Goal: Task Accomplishment & Management: Use online tool/utility

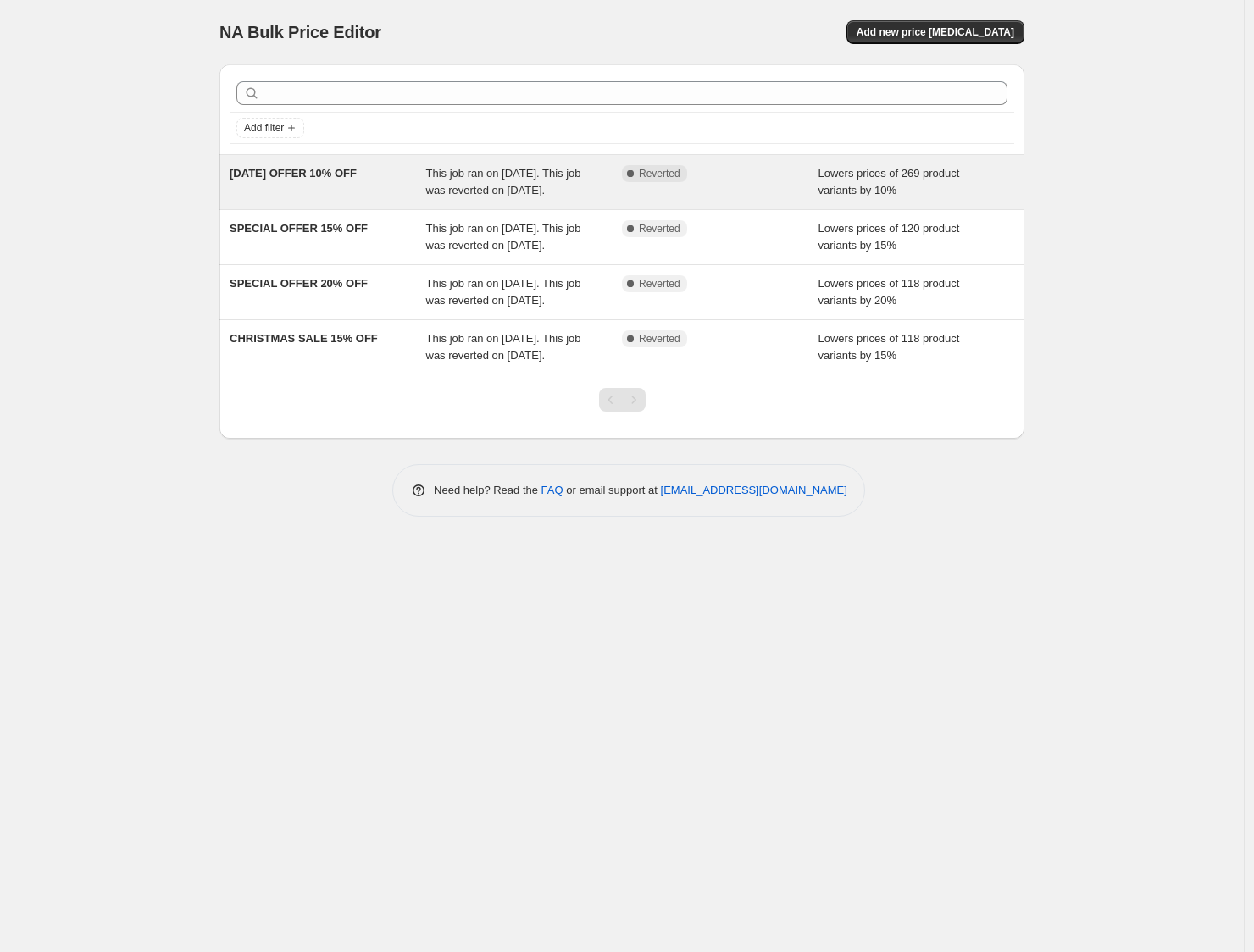
click at [782, 186] on div "Complete Reverted" at bounding box center [720, 182] width 196 height 34
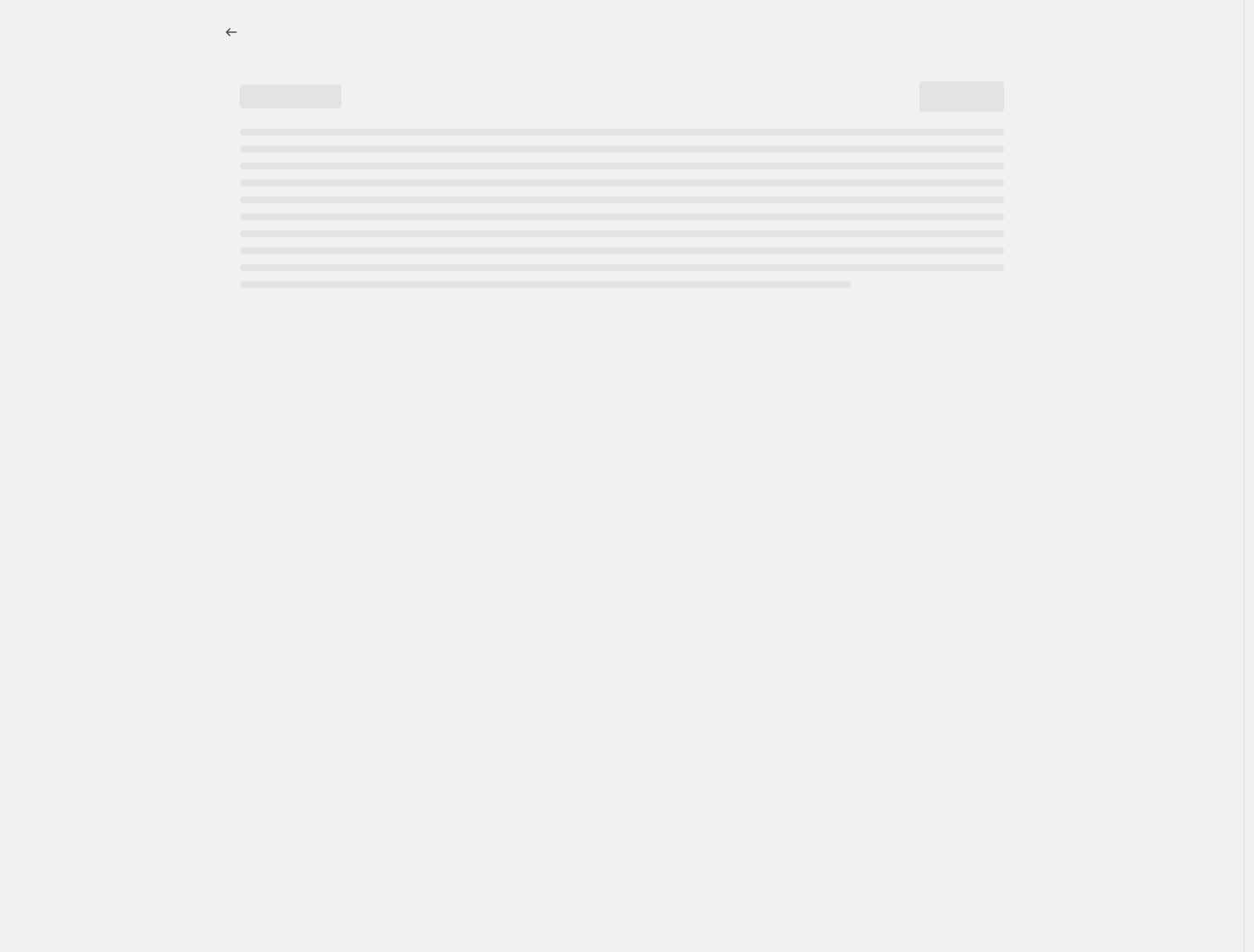
select select "percentage"
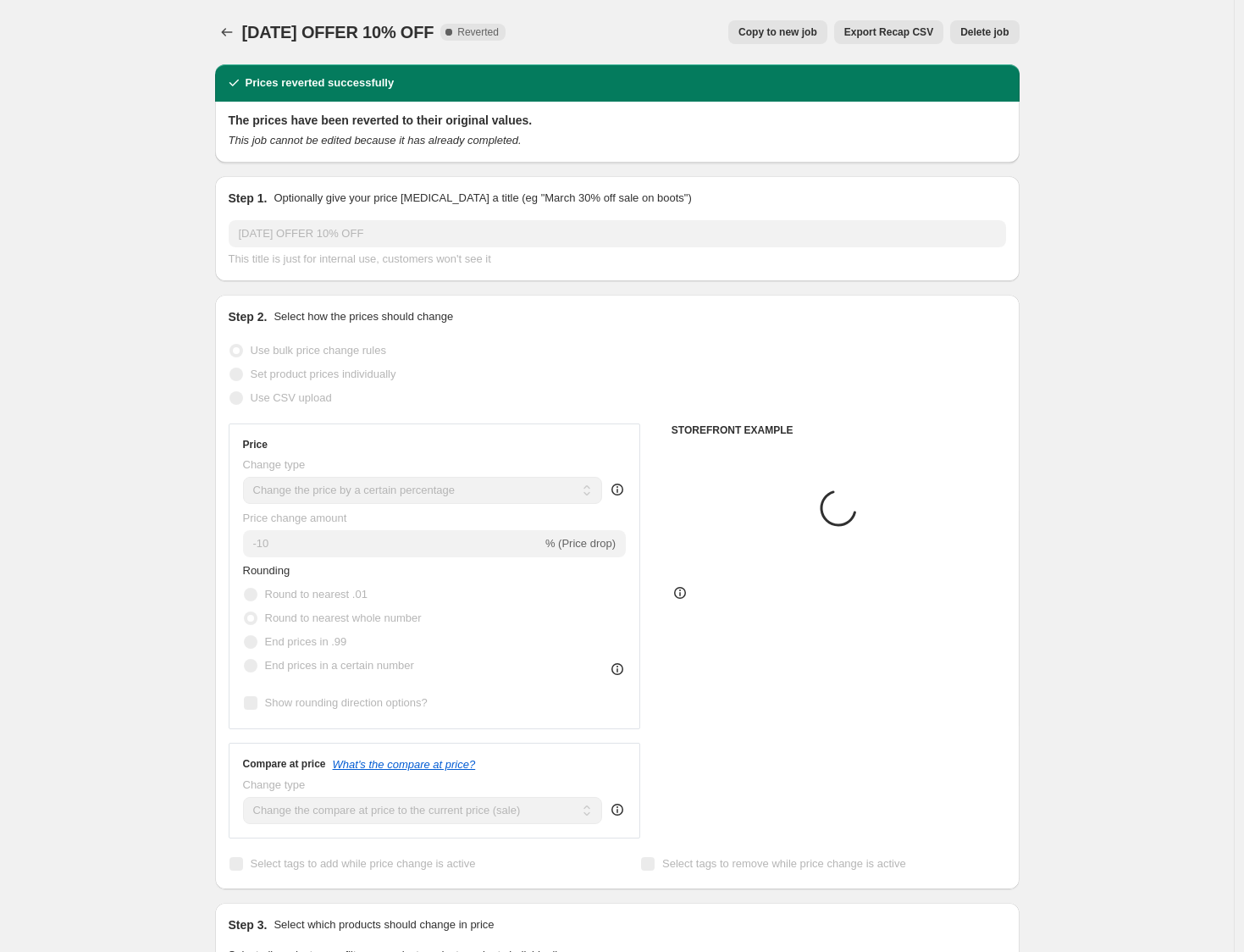
select select "collection"
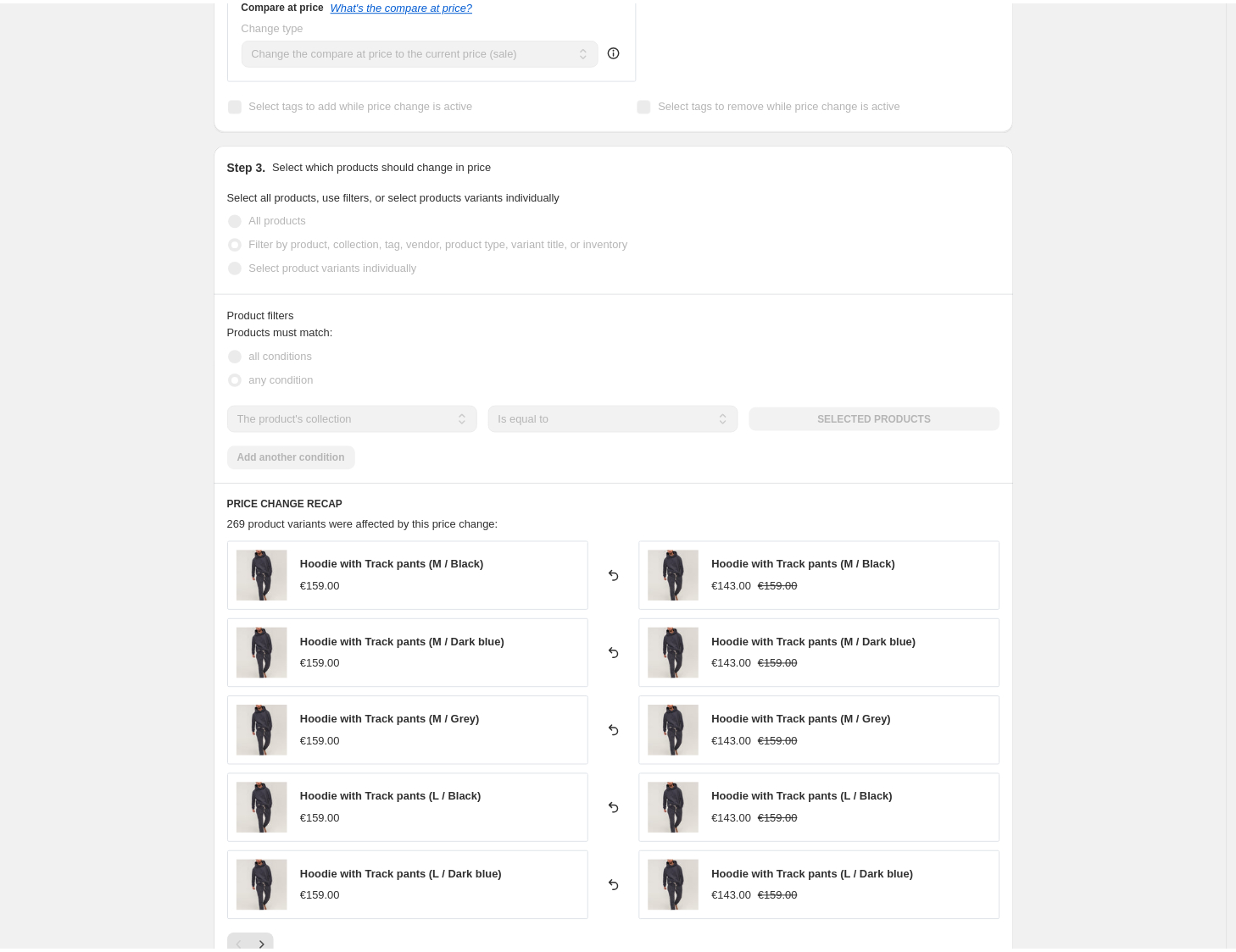
scroll to position [974, 0]
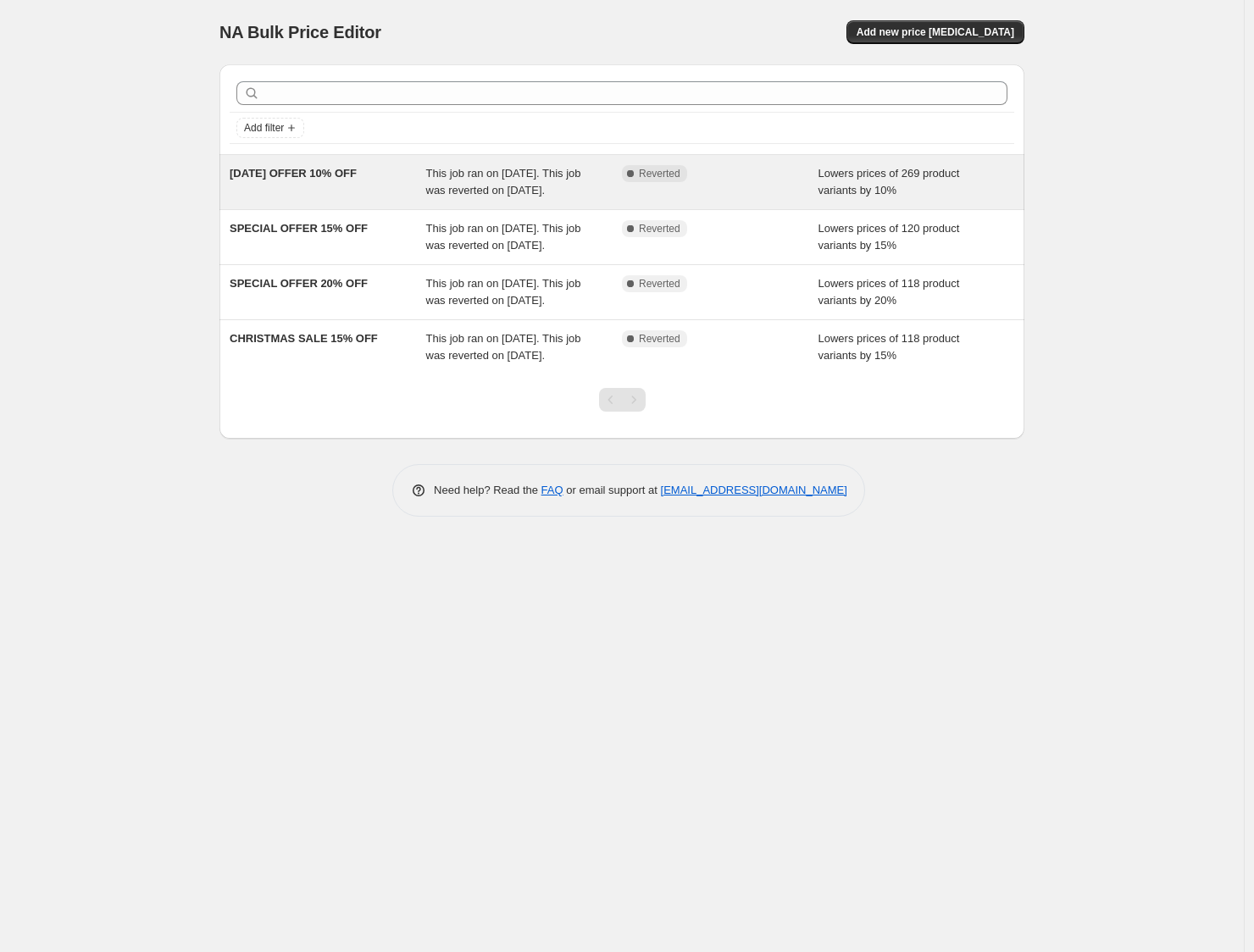
click at [426, 178] on span "This job ran on [DATE]. This job was reverted on [DATE]." at bounding box center [503, 182] width 155 height 30
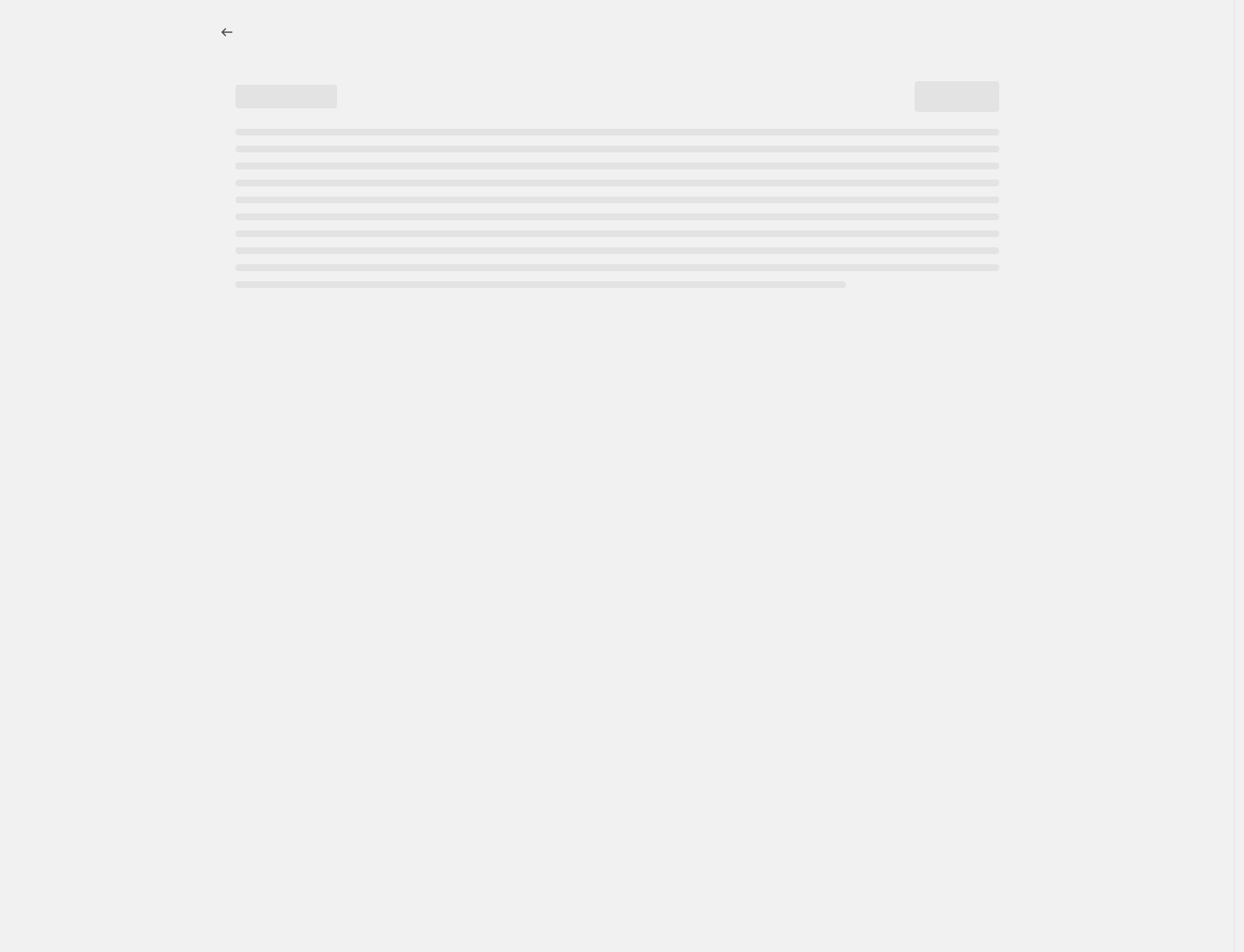
select select "percentage"
select select "collection"
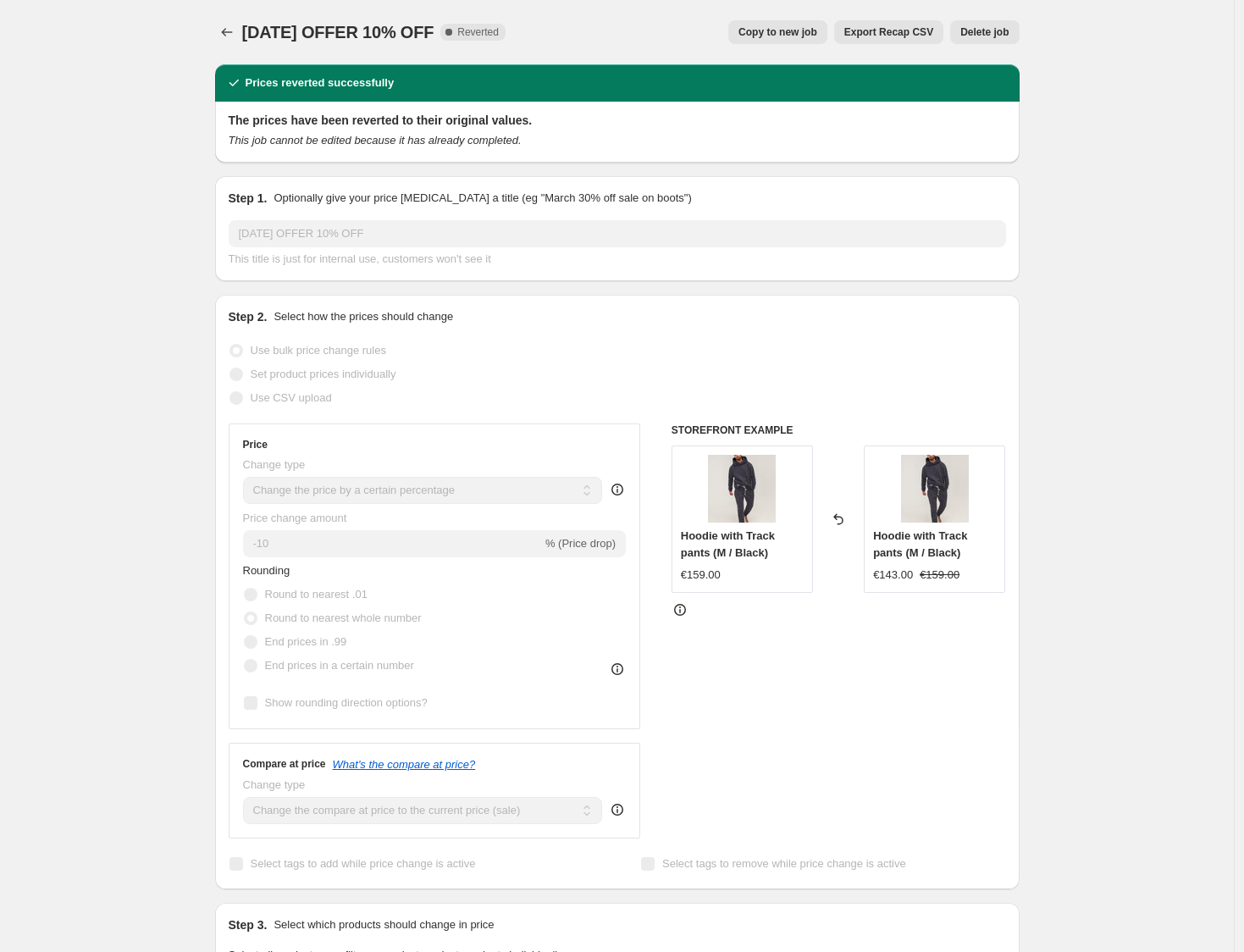
click at [785, 36] on span "Copy to new job" at bounding box center [778, 32] width 79 height 13
select select "percentage"
select select "collection"
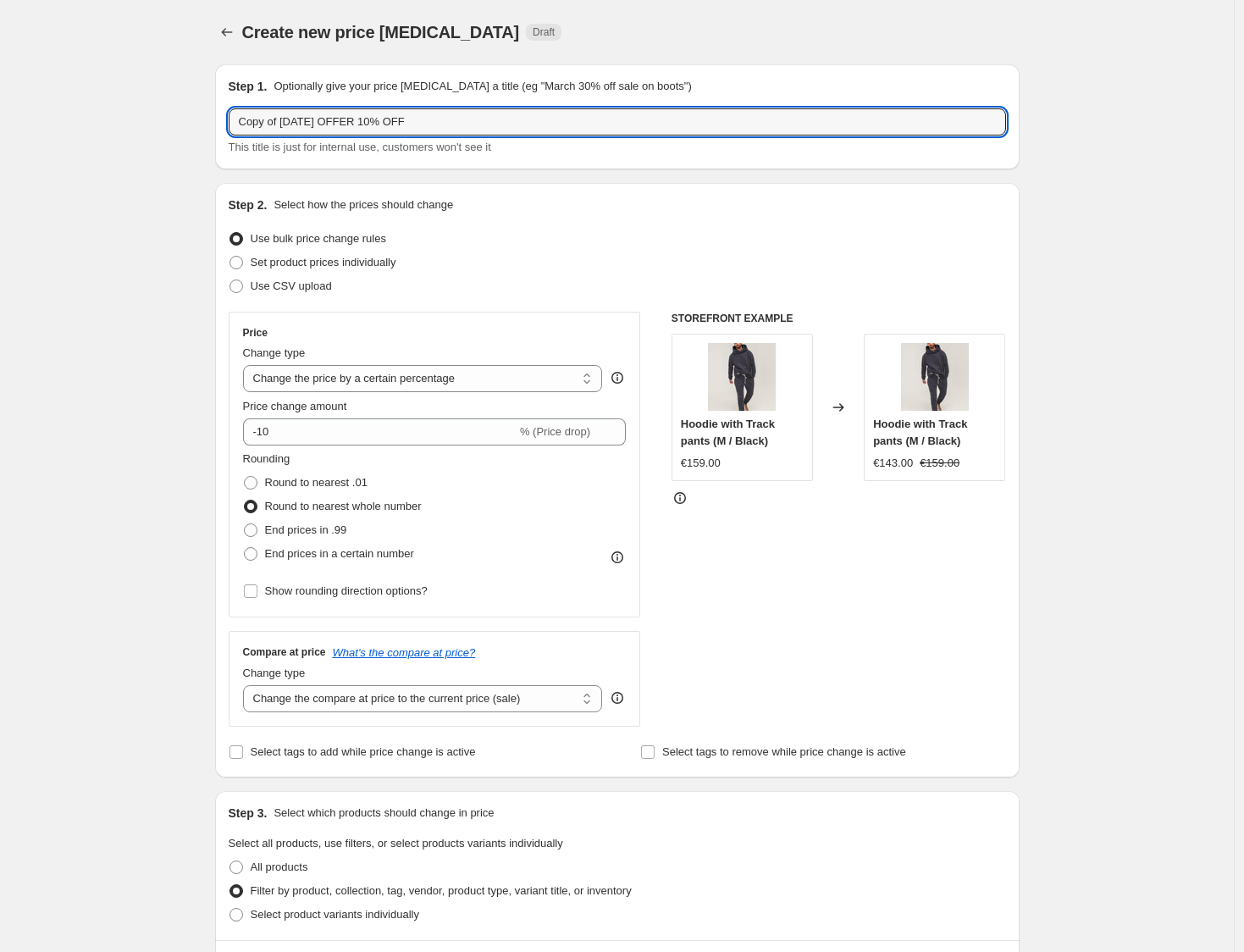
drag, startPoint x: 365, startPoint y: 125, endPoint x: 194, endPoint y: 124, distance: 171.0
click at [195, 124] on div "Create new price [MEDICAL_DATA]. This page is ready Create new price [MEDICAL_D…" at bounding box center [617, 941] width 1234 height 1884
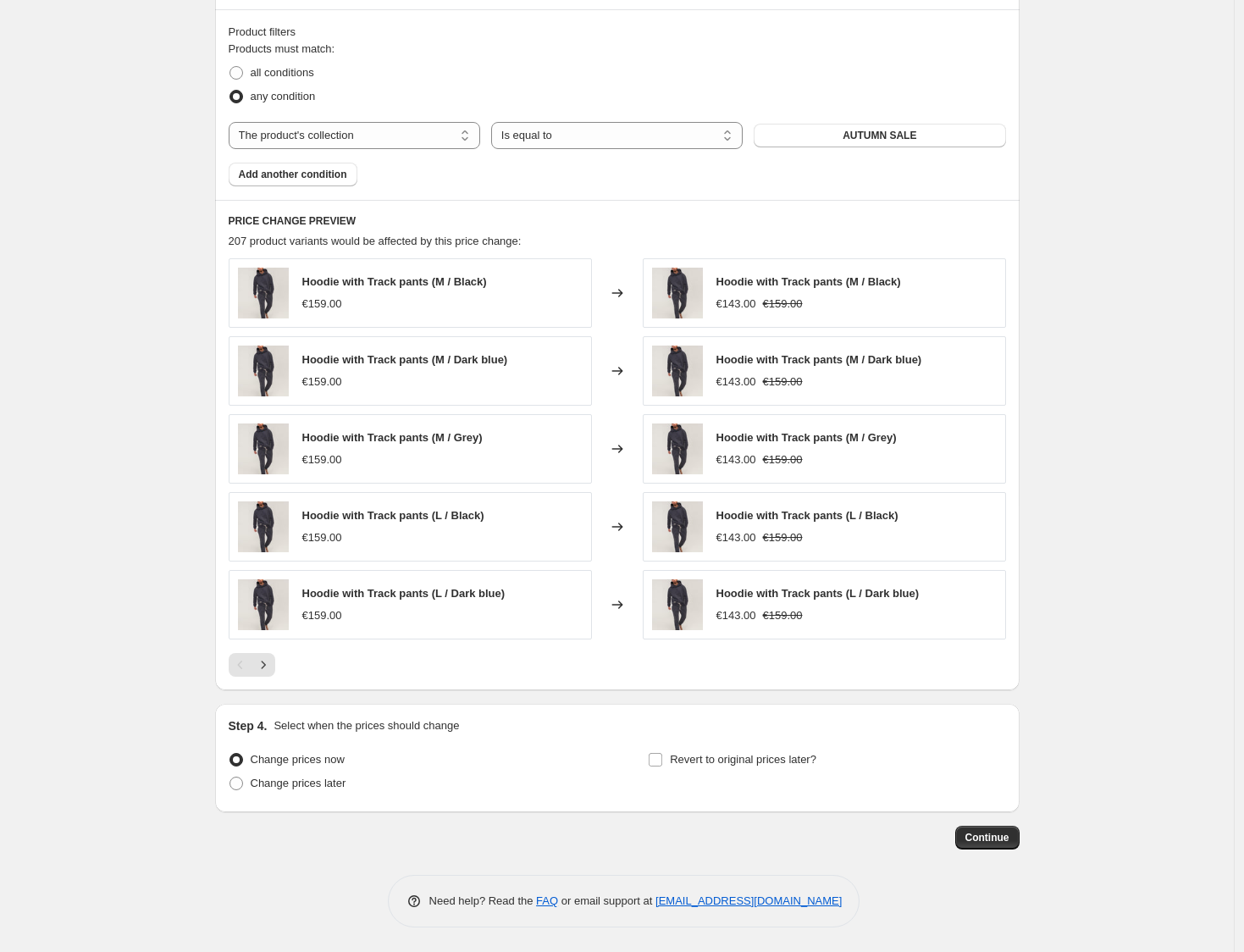
scroll to position [932, 0]
type input "AUTUMN SALE 10% OFF"
click at [1009, 846] on button "Continue" at bounding box center [987, 837] width 64 height 24
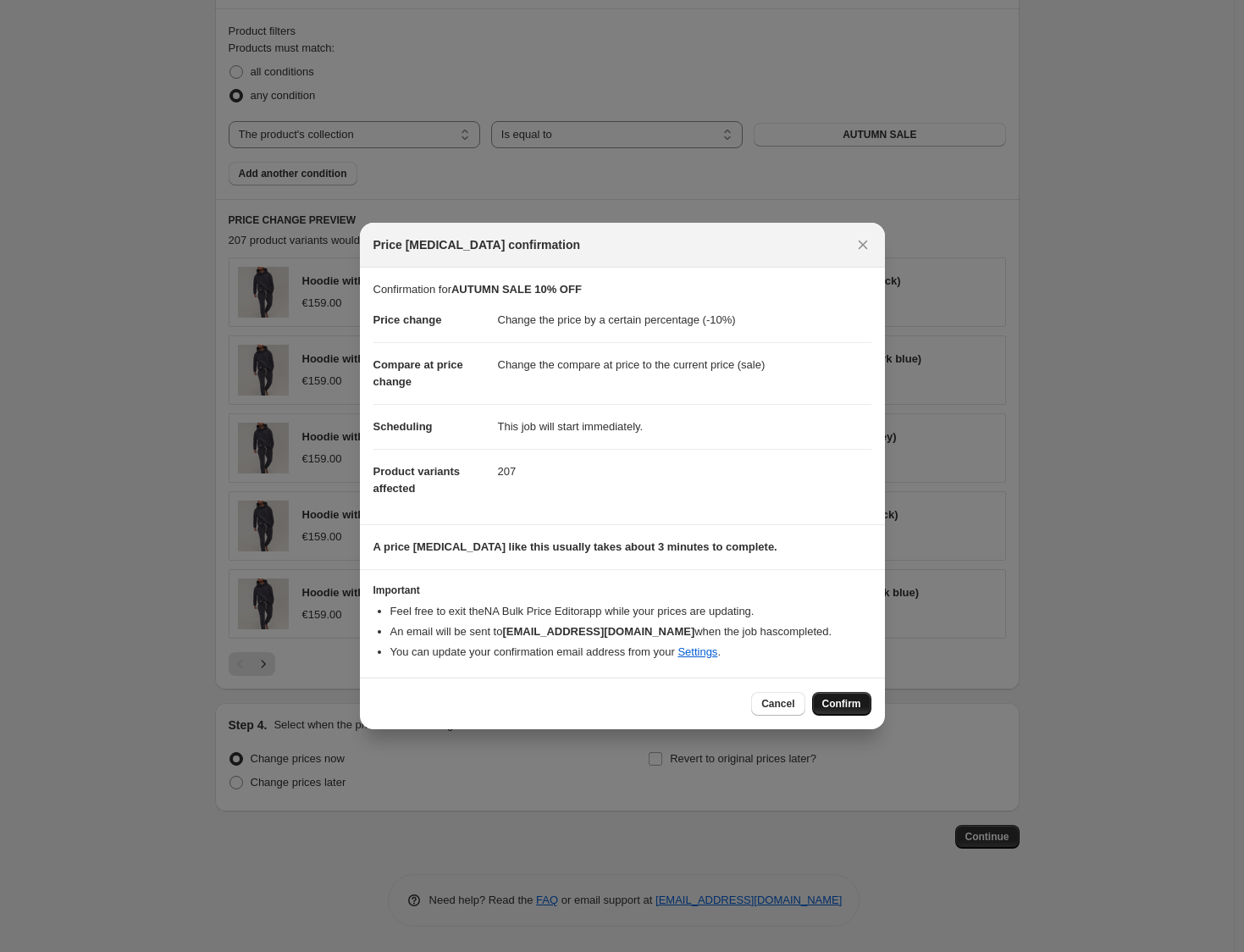
click at [858, 696] on button "Confirm" at bounding box center [842, 704] width 60 height 24
